Goal: Find specific page/section: Find specific page/section

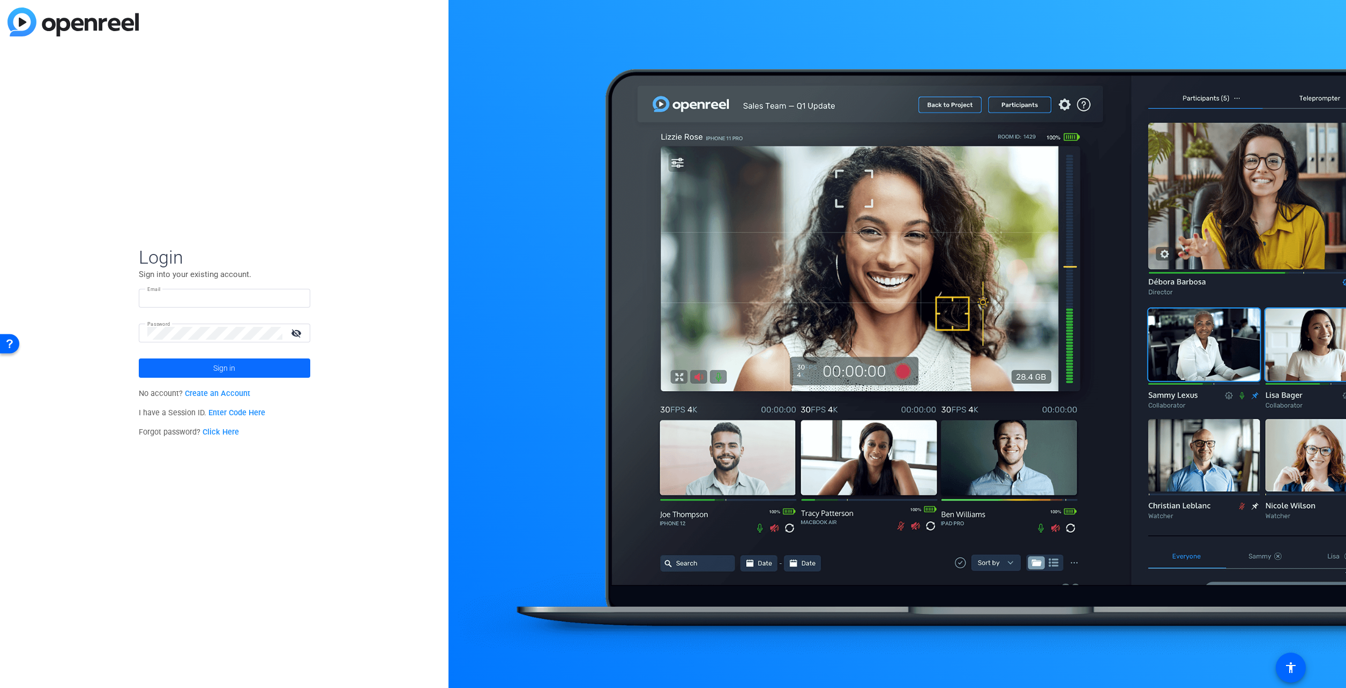
type input "[EMAIL_ADDRESS][DOMAIN_NAME]"
click at [280, 371] on span at bounding box center [224, 368] width 171 height 26
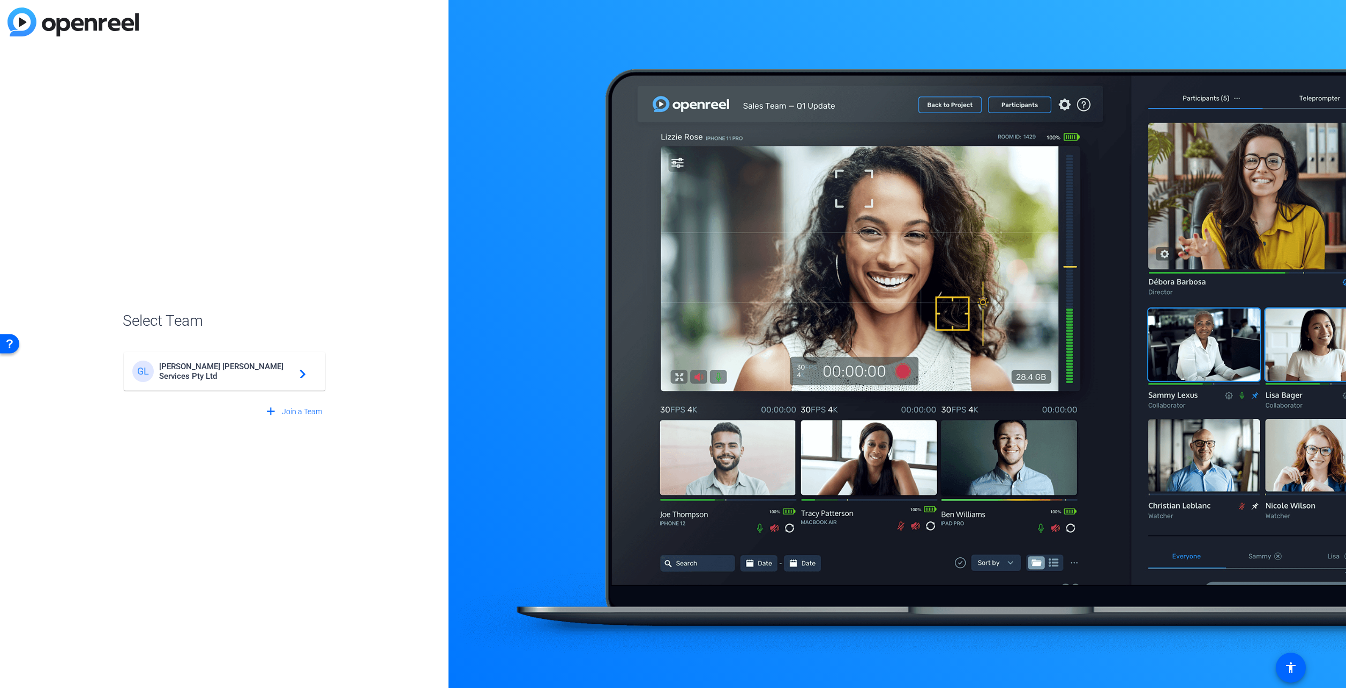
click at [259, 377] on div "[PERSON_NAME] Services Pty Ltd navigate_next" at bounding box center [224, 371] width 184 height 21
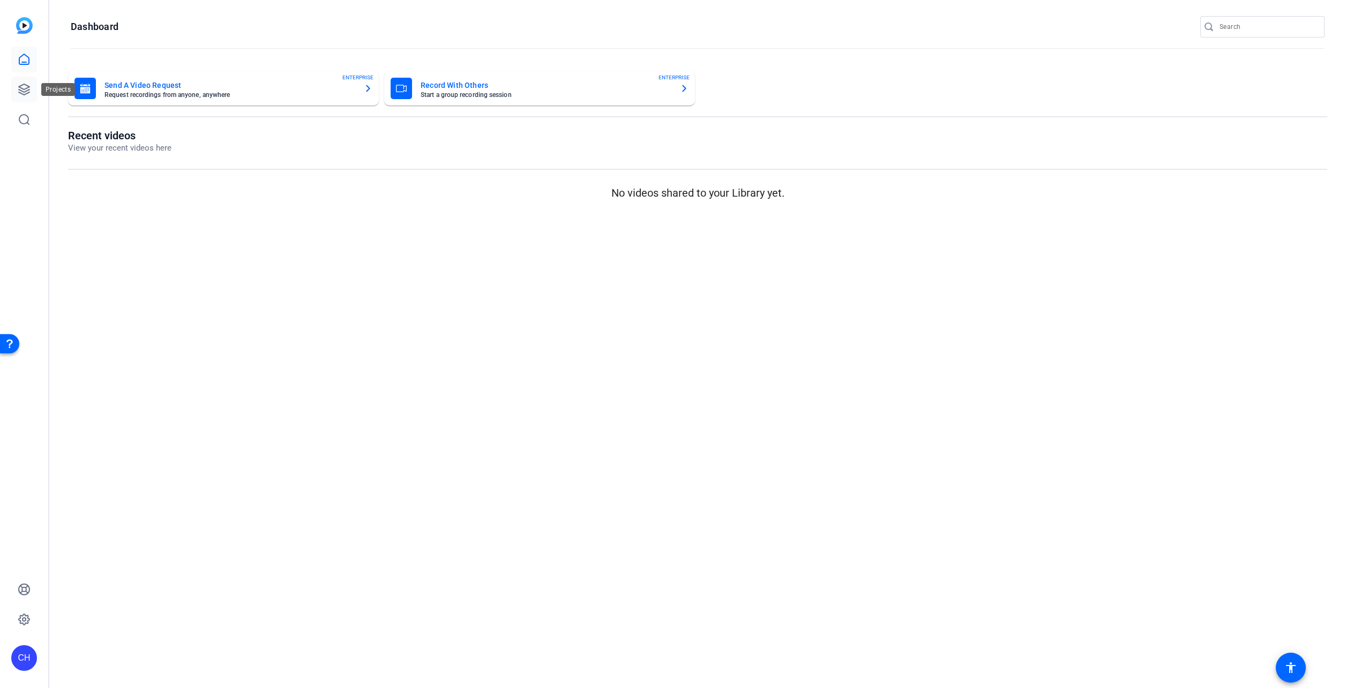
click at [26, 99] on link at bounding box center [24, 90] width 26 height 26
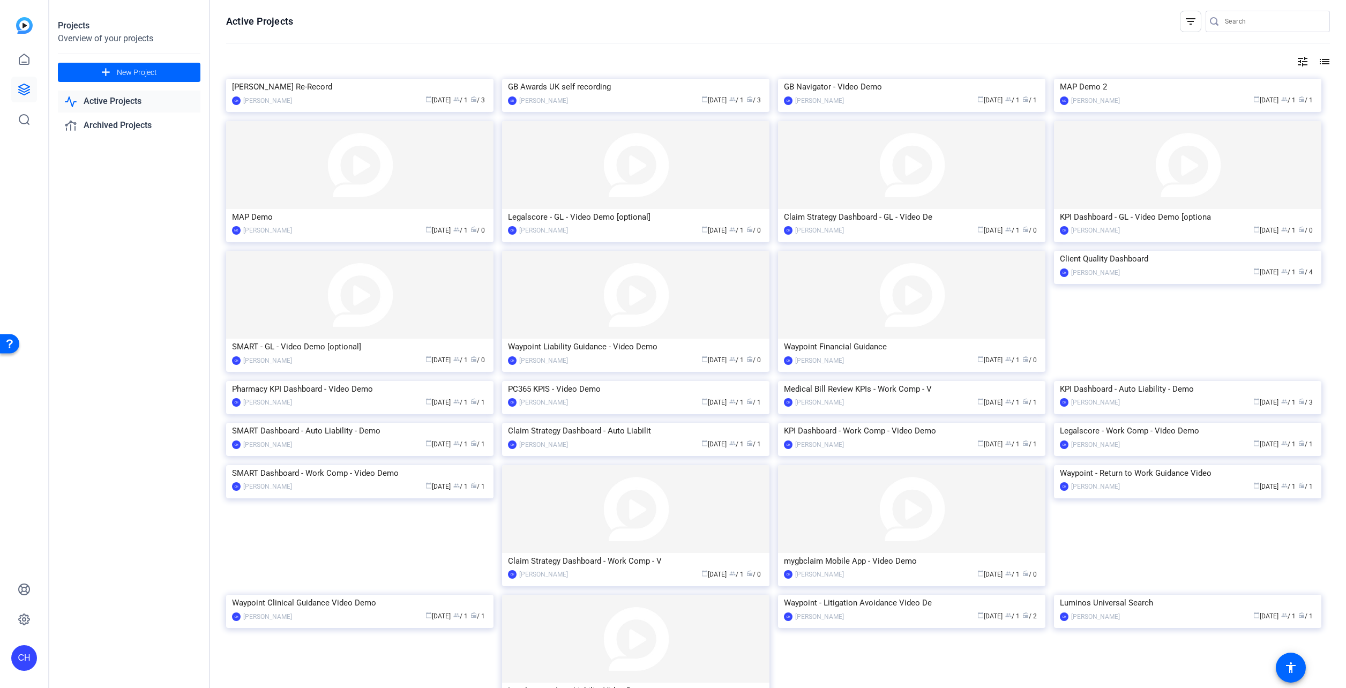
click at [1296, 65] on mat-icon "tune" at bounding box center [1302, 61] width 13 height 13
click at [1274, 85] on div "Newest First" at bounding box center [1238, 83] width 91 height 13
click at [1274, 85] on div at bounding box center [673, 344] width 1346 height 688
click at [1323, 63] on div at bounding box center [673, 344] width 1346 height 688
click at [1318, 64] on mat-icon "list" at bounding box center [1323, 61] width 13 height 13
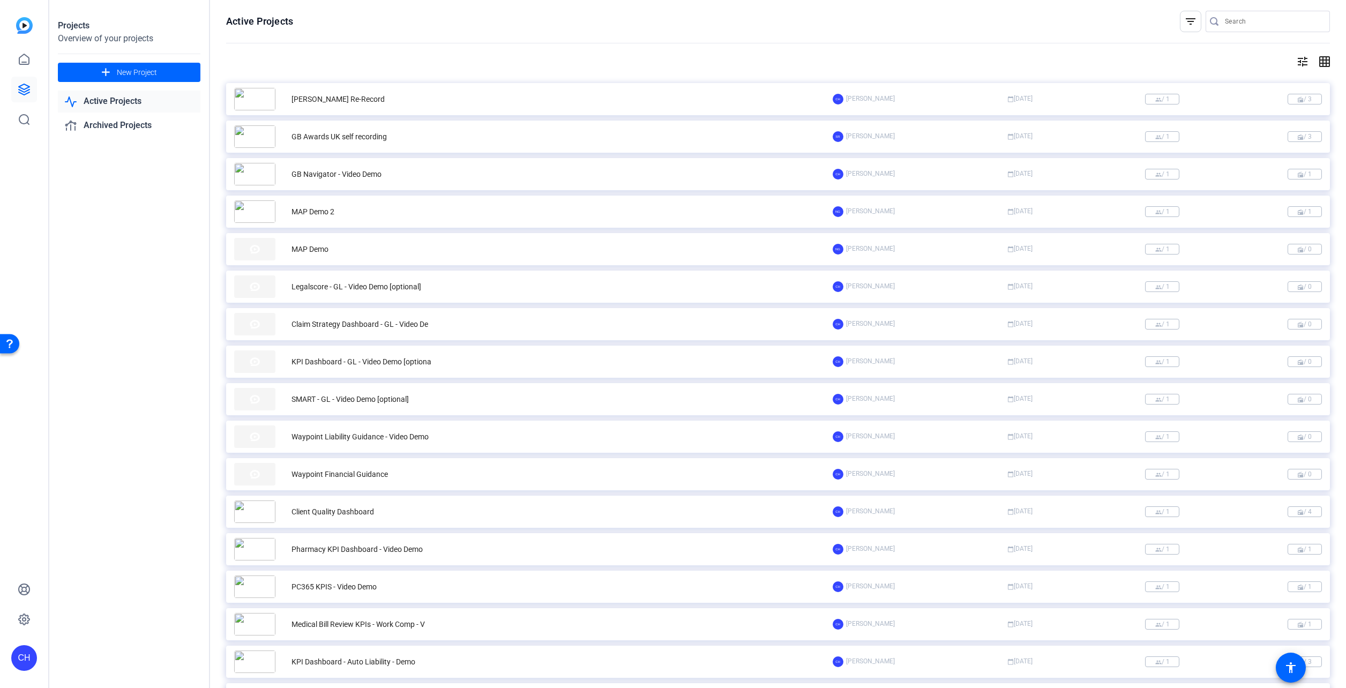
click at [1318, 64] on mat-icon "grid_on" at bounding box center [1323, 61] width 13 height 13
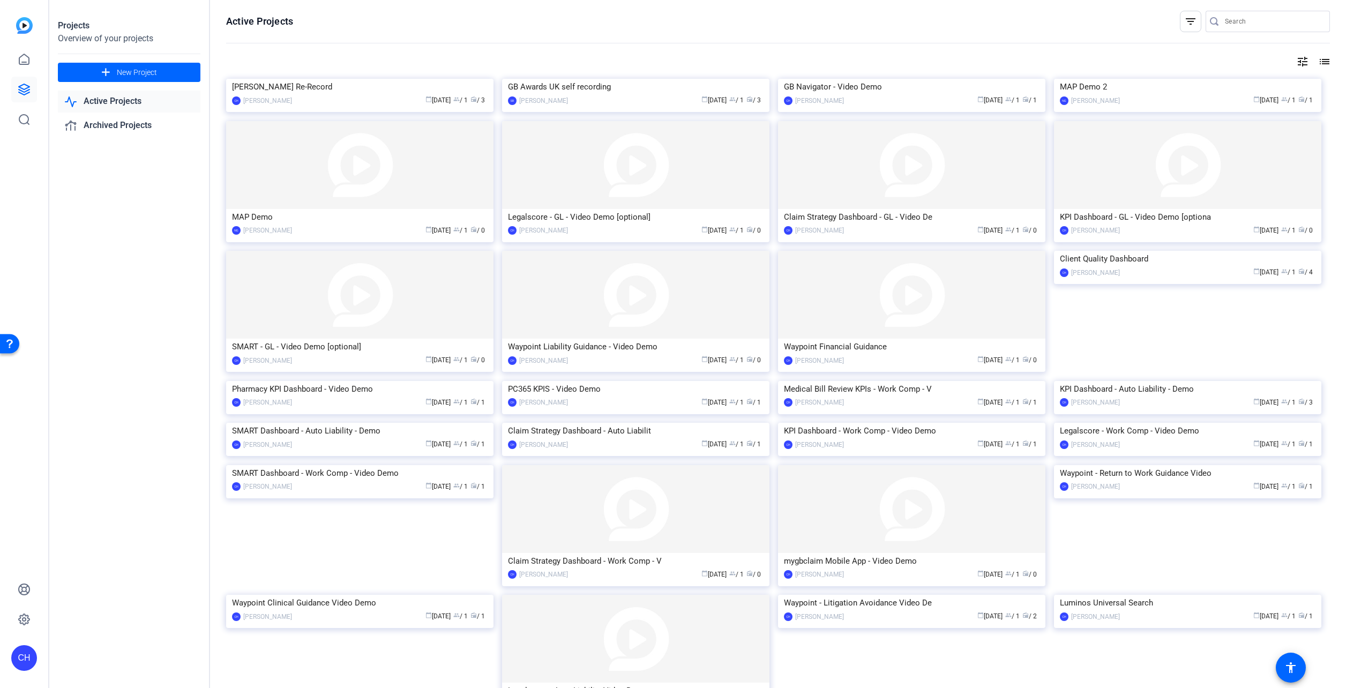
click at [1188, 23] on mat-icon "filter_list" at bounding box center [1190, 21] width 13 height 13
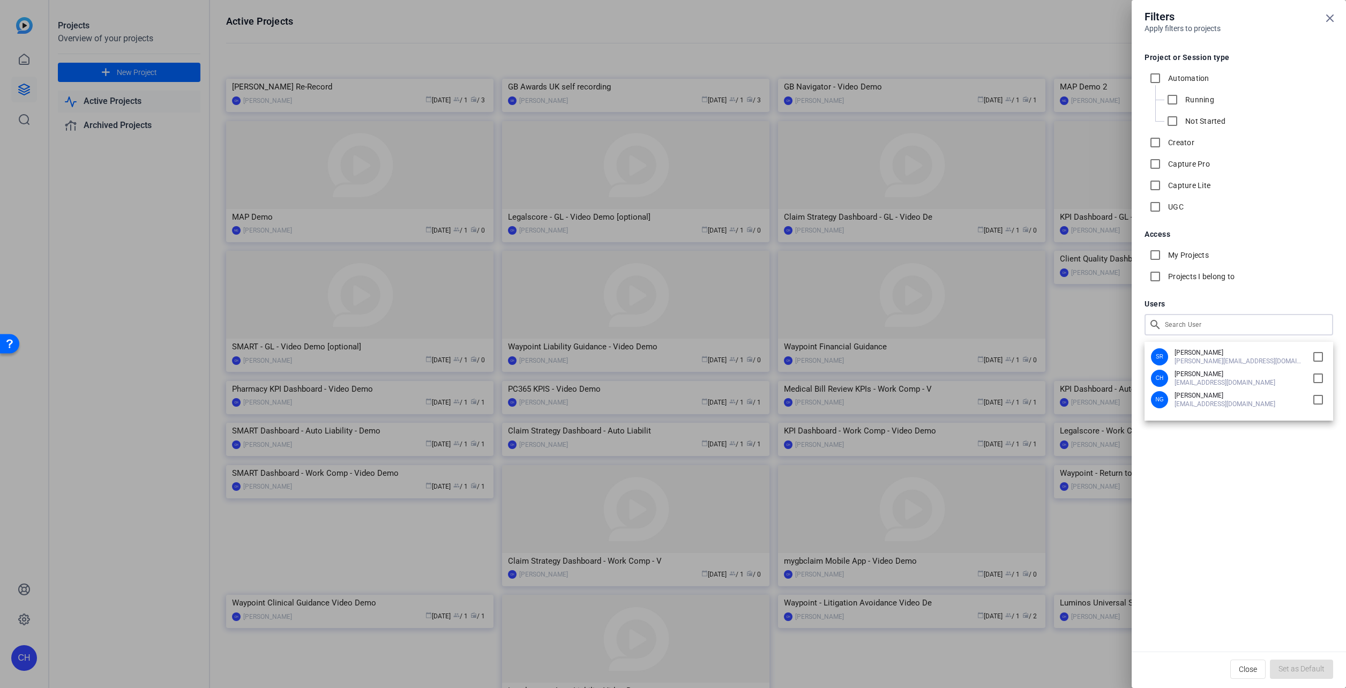
click at [1195, 329] on div "Filters Apply filters to projects Project or Session type Automation Running No…" at bounding box center [673, 344] width 1346 height 688
click at [1304, 356] on li "SR [PERSON_NAME] [PERSON_NAME][EMAIL_ADDRESS][DOMAIN_NAME]" at bounding box center [1239, 356] width 176 height 17
click at [1318, 360] on input "checkbox" at bounding box center [1318, 356] width 17 height 17
checkbox input "true"
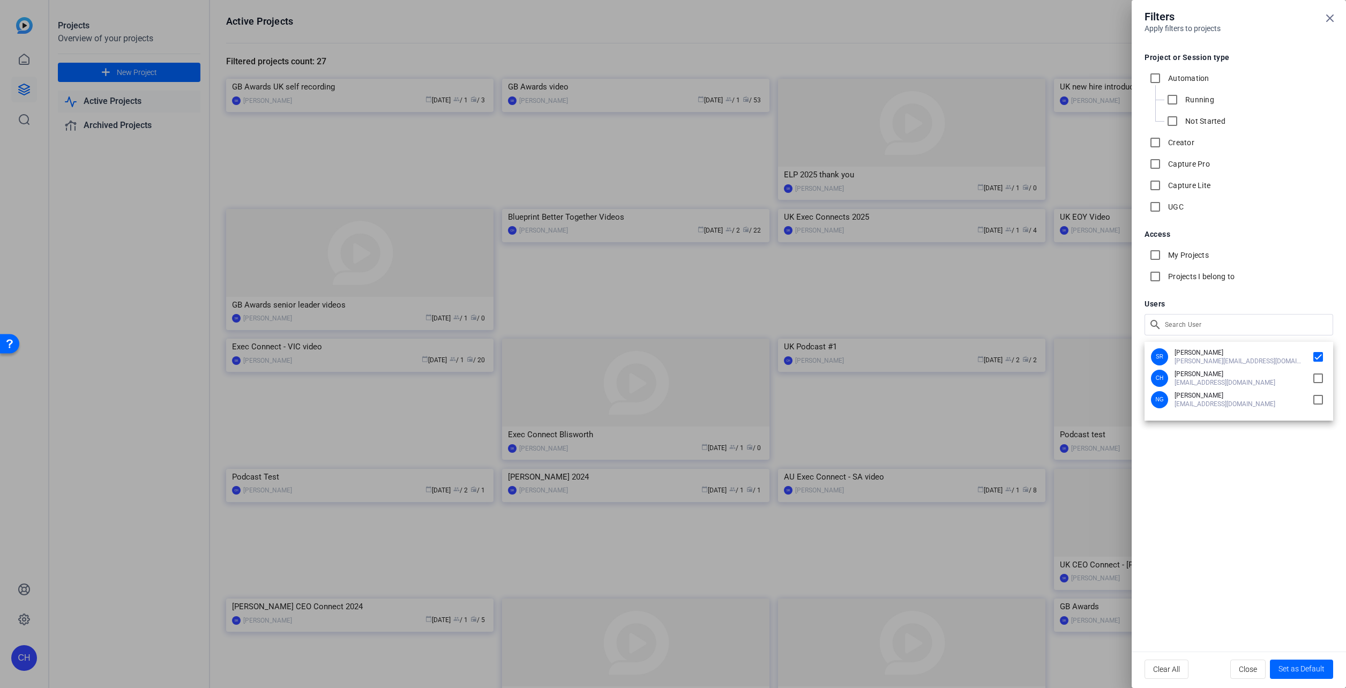
click at [1330, 21] on div at bounding box center [673, 344] width 1346 height 688
click at [1330, 21] on icon at bounding box center [1329, 18] width 13 height 13
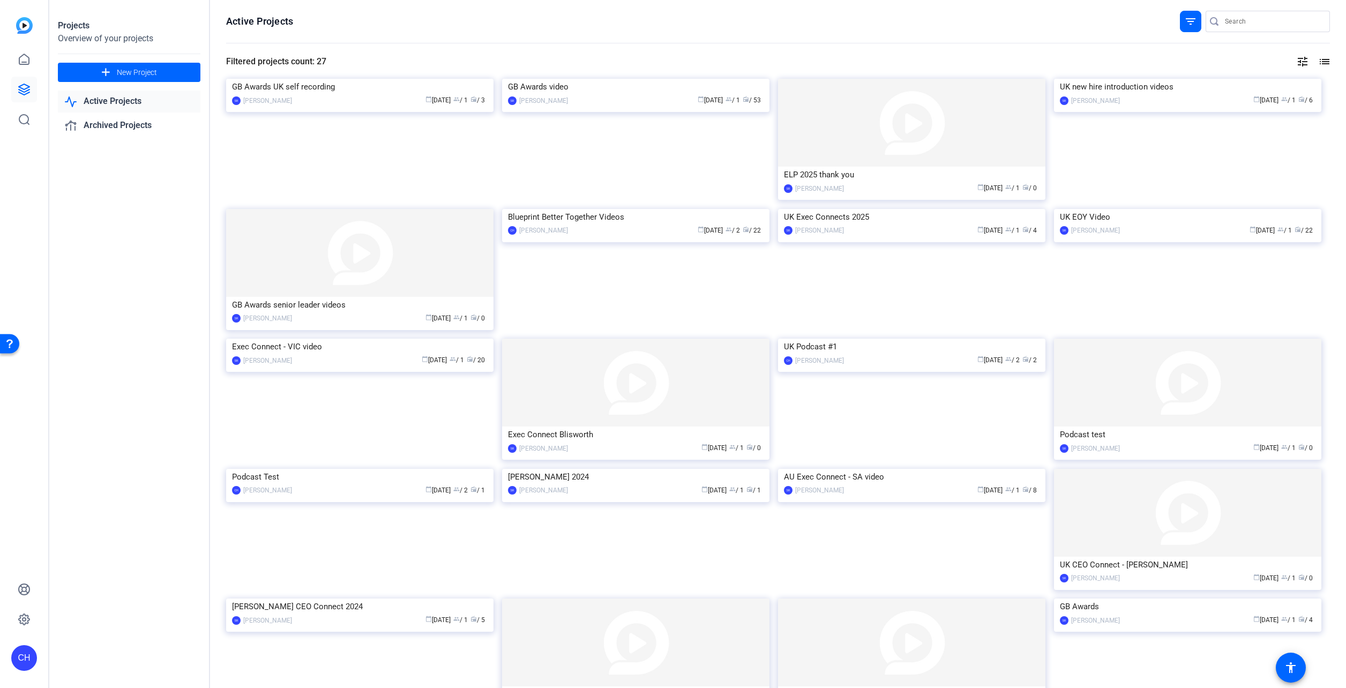
click at [656, 49] on openreel-divider-bar at bounding box center [778, 43] width 1104 height 23
click at [574, 95] on div "GB Awards video" at bounding box center [636, 87] width 256 height 16
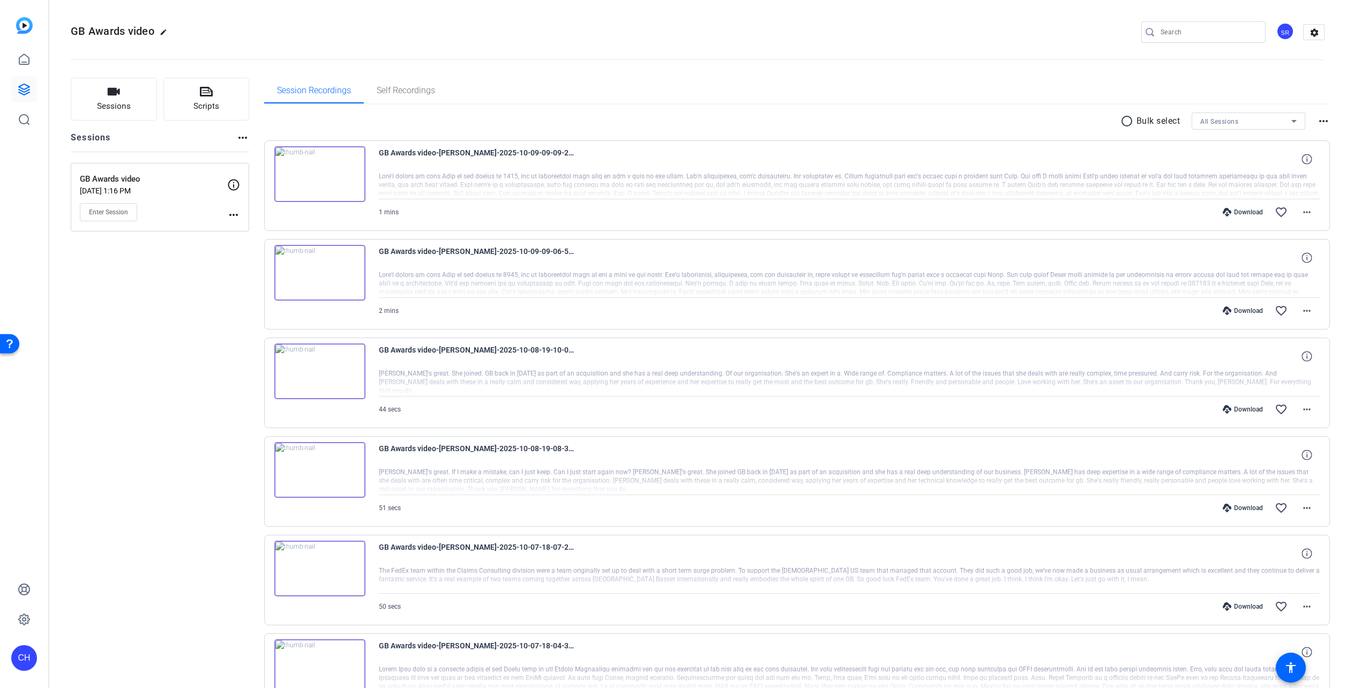
click at [1256, 116] on div "All Sessions" at bounding box center [1245, 121] width 91 height 13
click at [1256, 116] on div at bounding box center [673, 344] width 1346 height 688
drag, startPoint x: 1292, startPoint y: 118, endPoint x: 1327, endPoint y: 113, distance: 35.2
click at [1327, 113] on div "Sessions Scripts Sessions more_horiz GB Awards video [DATE] 1:16 PM Enter Sessi…" at bounding box center [697, 624] width 1297 height 1121
click at [1320, 117] on div "more_horiz" at bounding box center [1323, 121] width 13 height 13
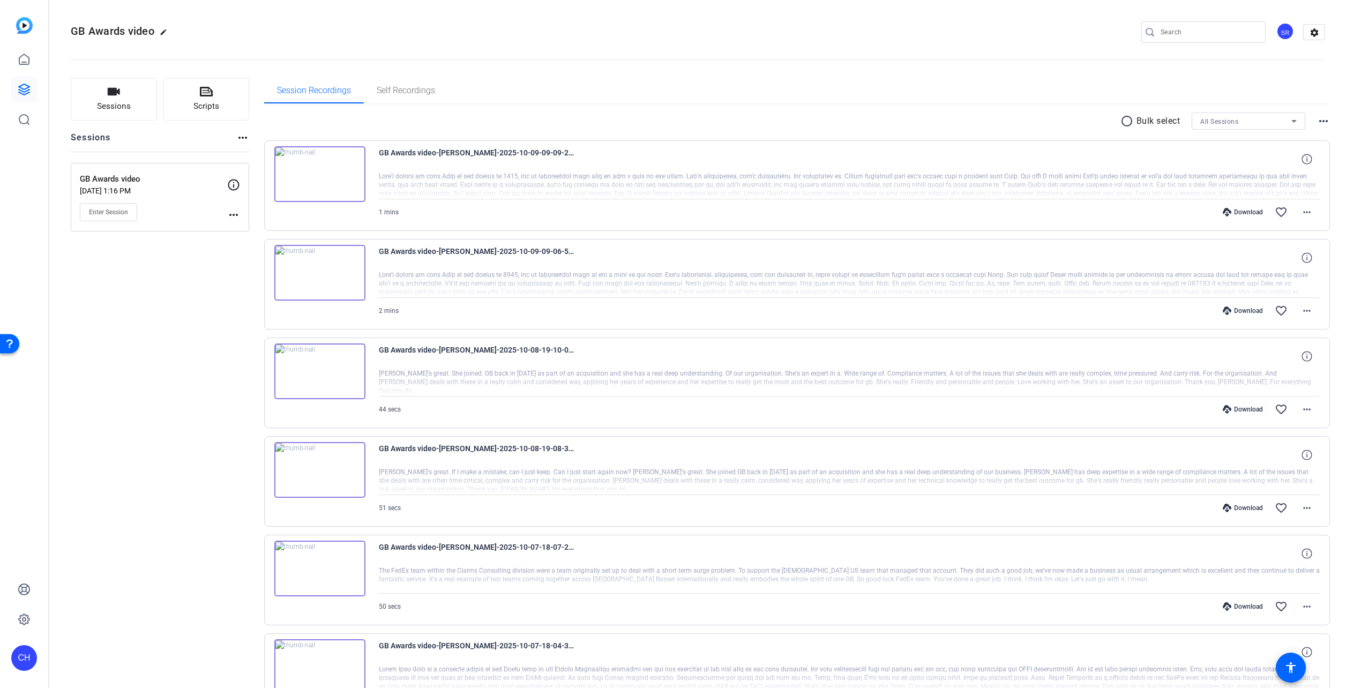
click at [1320, 117] on mat-icon "more_horiz" at bounding box center [1323, 121] width 13 height 13
click at [1320, 121] on div at bounding box center [673, 344] width 1346 height 688
